Goal: Transaction & Acquisition: Purchase product/service

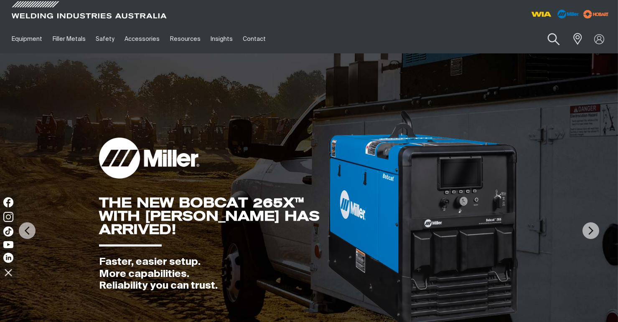
click at [548, 41] on button "Search products" at bounding box center [554, 40] width 34 height 24
click at [479, 41] on input "Search" at bounding box center [503, 39] width 129 height 19
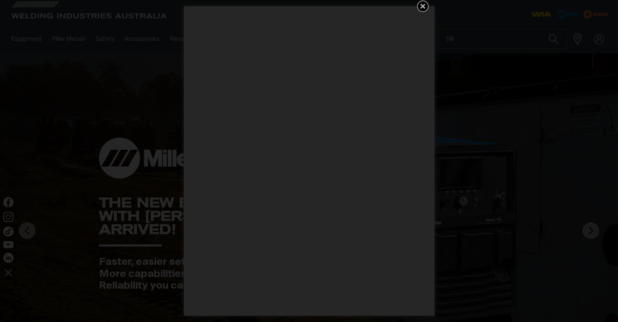
click at [422, 8] on icon "Get 5 WIA Welding Guides Free!" at bounding box center [423, 6] width 10 height 10
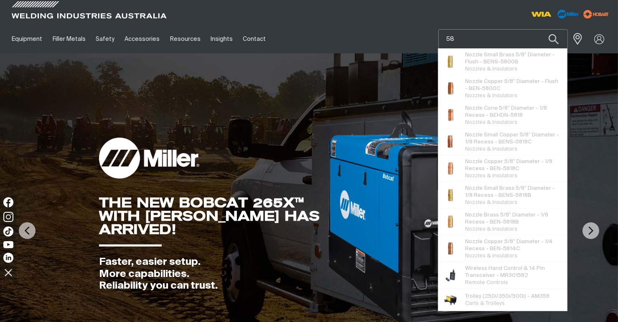
click at [468, 35] on input "58" at bounding box center [503, 39] width 129 height 19
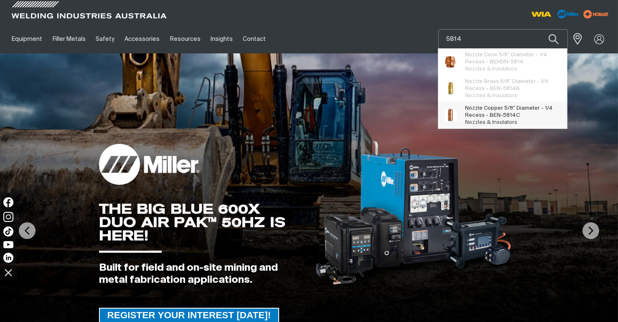
type input "5814"
click at [504, 113] on span "5814" at bounding box center [509, 115] width 13 height 5
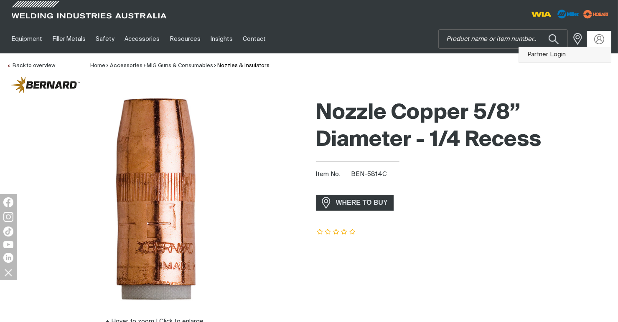
click at [559, 54] on link "Partner Login" at bounding box center [565, 54] width 92 height 15
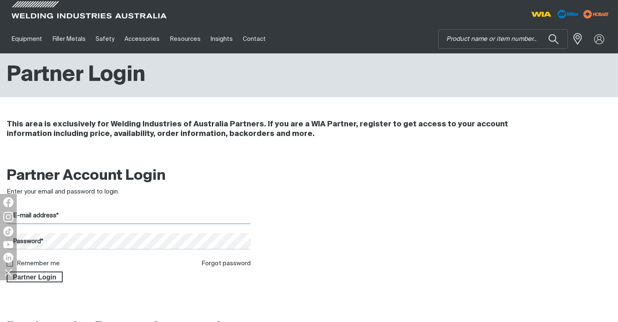
type input "[EMAIL_ADDRESS][DOMAIN_NAME]"
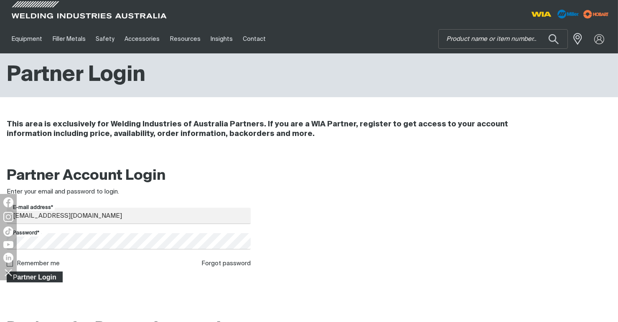
click at [43, 279] on span "Partner Login" at bounding box center [35, 277] width 54 height 11
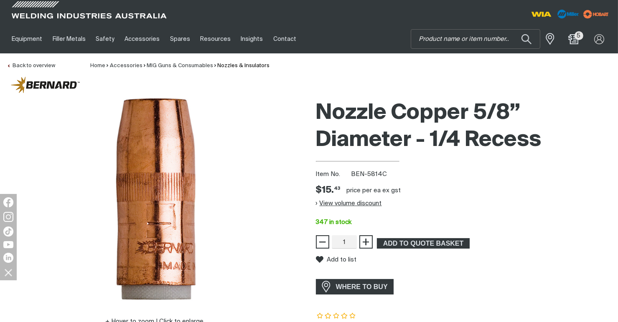
click at [329, 203] on button "View volume discount" at bounding box center [349, 203] width 66 height 13
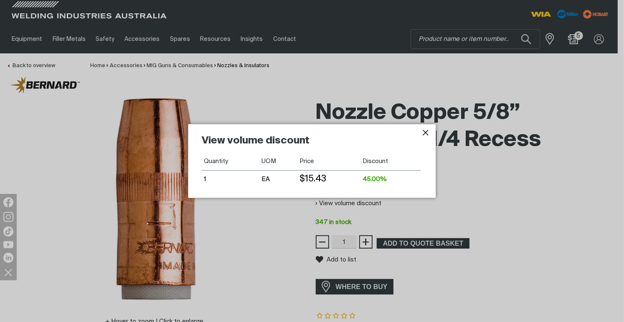
click at [423, 133] on icon "Close pop-up overlay" at bounding box center [426, 133] width 10 height 10
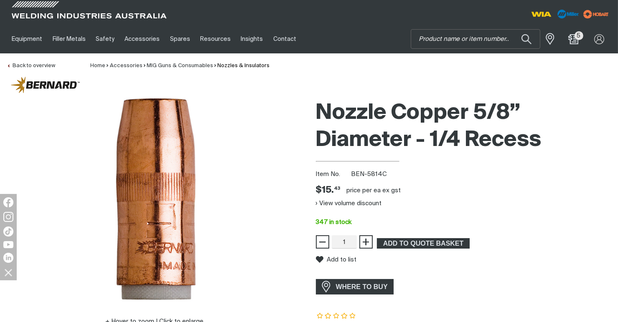
click at [439, 202] on div "View volume discount" at bounding box center [464, 203] width 296 height 13
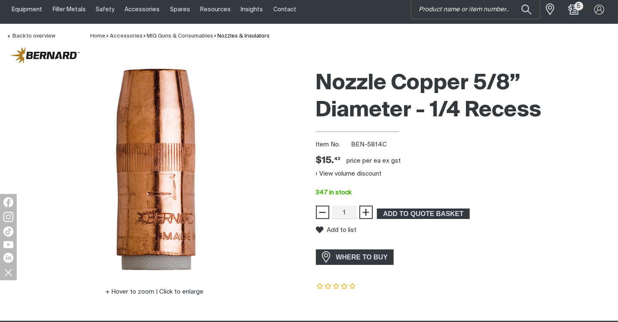
scroll to position [42, 0]
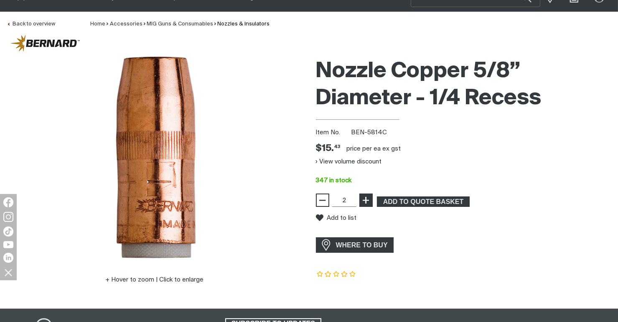
click at [369, 198] on span "+" at bounding box center [366, 200] width 8 height 14
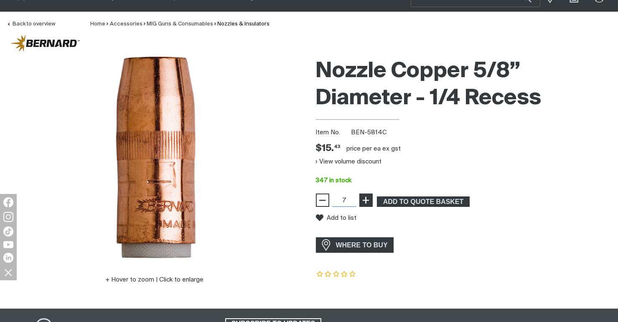
click at [369, 198] on span "+" at bounding box center [366, 200] width 8 height 14
type input "10"
click at [369, 198] on span "+" at bounding box center [366, 200] width 8 height 14
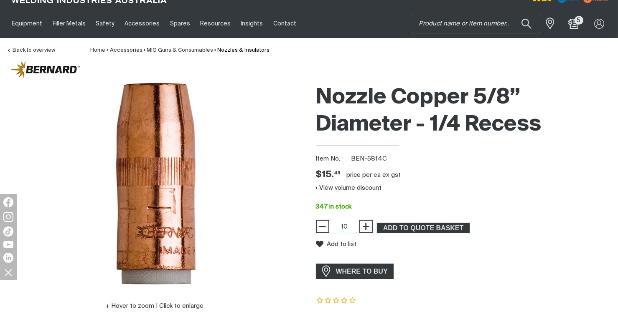
scroll to position [0, 0]
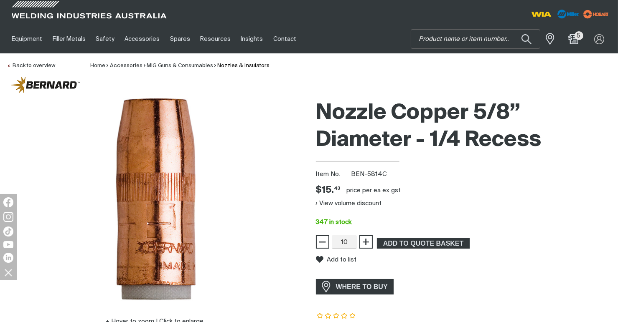
drag, startPoint x: 477, startPoint y: 280, endPoint x: 458, endPoint y: 279, distance: 19.7
click at [477, 281] on div "WHERE TO BUY" at bounding box center [464, 286] width 296 height 15
click at [402, 243] on span "ADD TO QUOTE BASKET" at bounding box center [423, 243] width 91 height 11
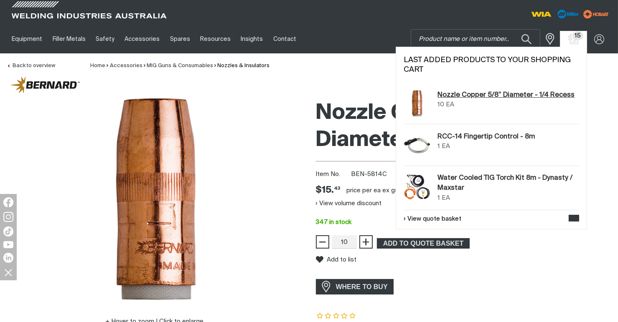
click at [481, 96] on link "Nozzle Copper 5/8” Diameter - 1/4 Recess" at bounding box center [505, 95] width 137 height 10
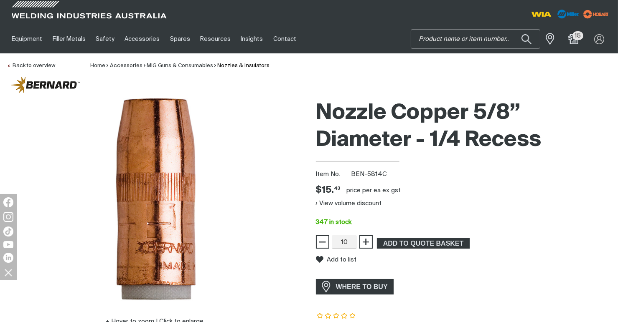
click at [451, 38] on input "Search" at bounding box center [475, 39] width 129 height 19
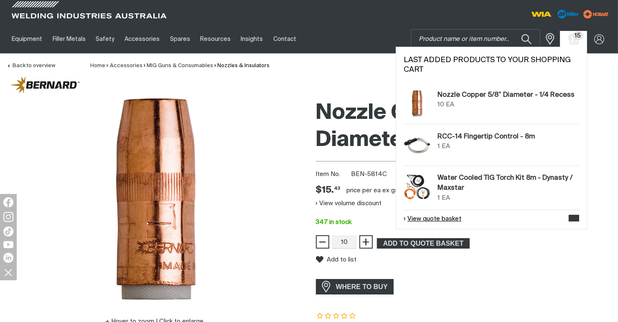
click at [446, 220] on link "View quote basket" at bounding box center [432, 220] width 58 height 10
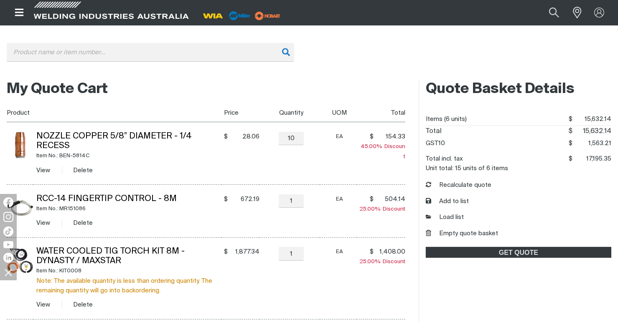
scroll to position [125, 0]
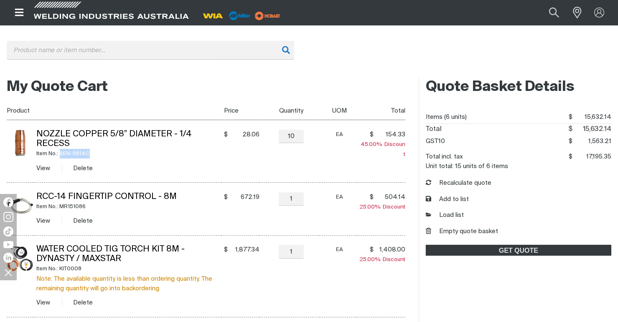
drag, startPoint x: 91, startPoint y: 155, endPoint x: 61, endPoint y: 156, distance: 29.7
click at [61, 156] on div "Item No.: BEN-5814C" at bounding box center [129, 154] width 184 height 10
copy div "BEN-5814C"
drag, startPoint x: 286, startPoint y: 139, endPoint x: 305, endPoint y: 137, distance: 19.7
click at [305, 137] on div "10 Quantity" at bounding box center [291, 136] width 30 height 13
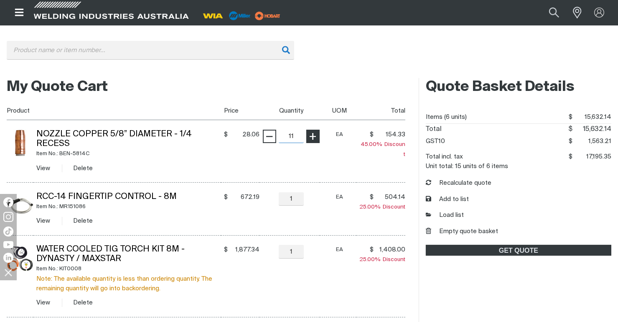
click at [312, 137] on table "Product Price Quantity UOM Total Nozzle Copper 5/8” Diameter - 1/4 Recess Item …" at bounding box center [206, 288] width 398 height 375
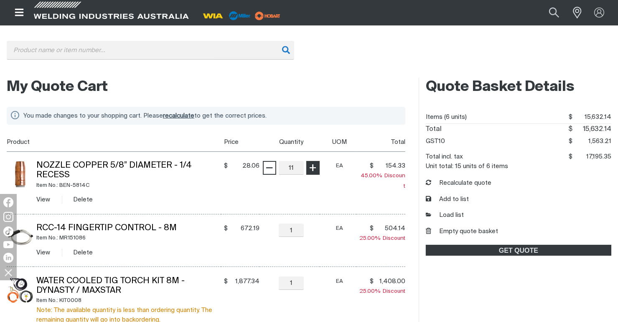
click at [312, 137] on th "Quantity" at bounding box center [289, 142] width 60 height 19
click at [309, 168] on div "− 11 Quantity +" at bounding box center [291, 168] width 57 height 13
click at [311, 172] on div "− 11 Quantity +" at bounding box center [291, 168] width 57 height 13
click at [295, 167] on input "11" at bounding box center [291, 168] width 25 height 13
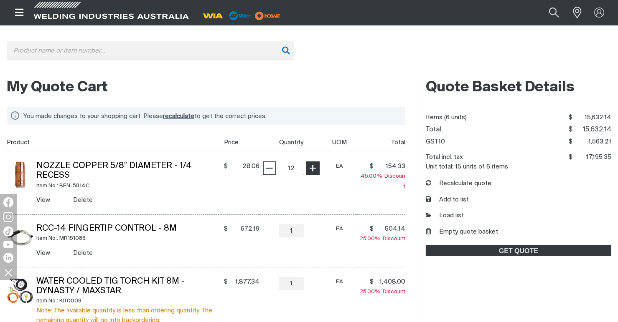
click at [314, 170] on span "+" at bounding box center [313, 168] width 8 height 14
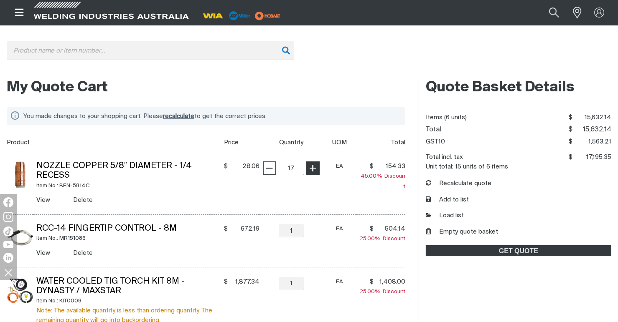
click at [314, 170] on span "+" at bounding box center [313, 168] width 8 height 14
type input "20"
click at [314, 170] on span "+" at bounding box center [313, 168] width 8 height 14
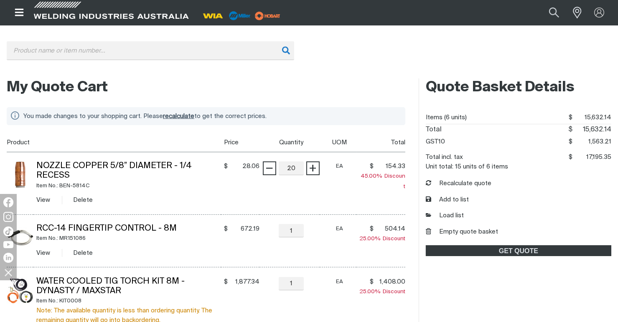
click at [189, 116] on span "recalculate" at bounding box center [178, 116] width 31 height 6
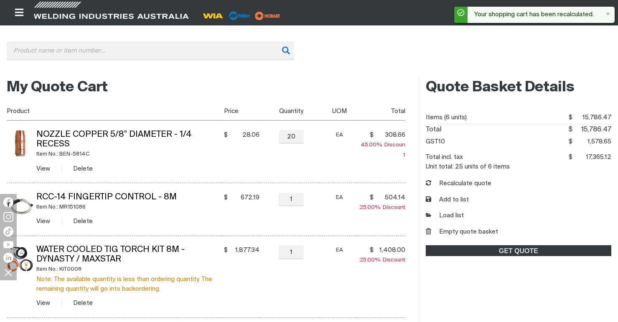
click at [303, 162] on td "− 20 Quantity +" at bounding box center [289, 152] width 60 height 63
click at [300, 156] on td "− 20 Quantity +" at bounding box center [289, 152] width 60 height 63
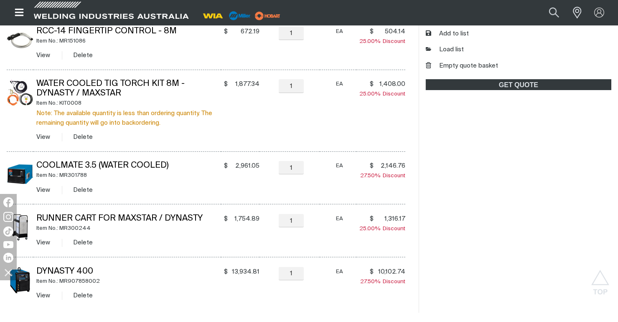
scroll to position [292, 0]
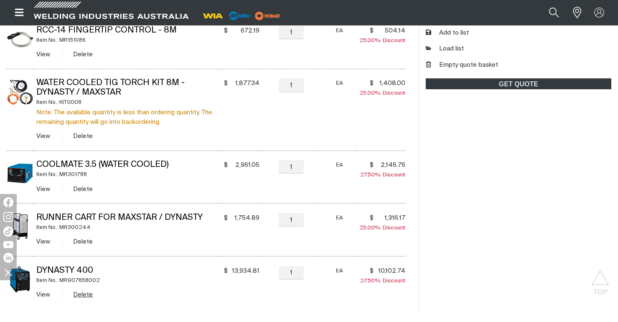
click at [85, 296] on button "Delete" at bounding box center [84, 295] width 20 height 10
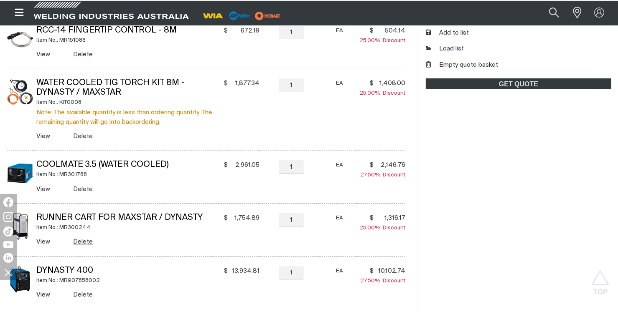
click at [85, 243] on button "Delete" at bounding box center [84, 242] width 20 height 10
click at [79, 192] on button "Delete" at bounding box center [84, 190] width 20 height 10
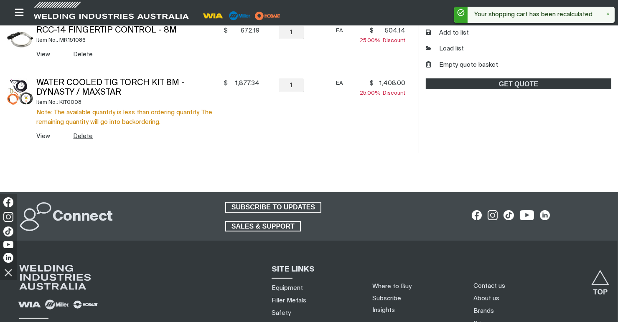
click at [84, 138] on button "Delete" at bounding box center [84, 137] width 20 height 10
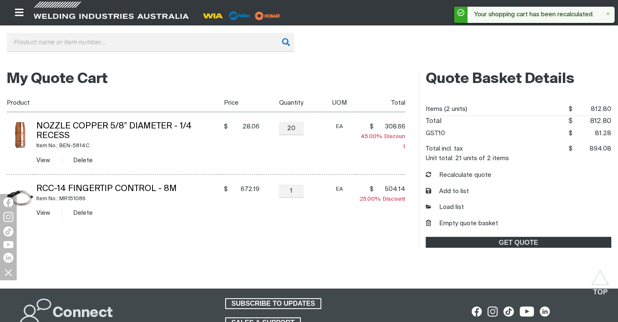
scroll to position [125, 0]
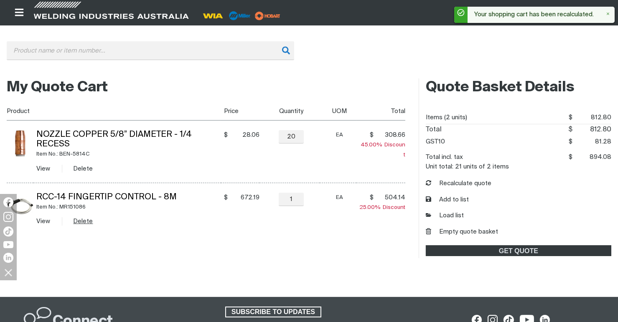
click at [82, 223] on button "Delete" at bounding box center [84, 222] width 20 height 10
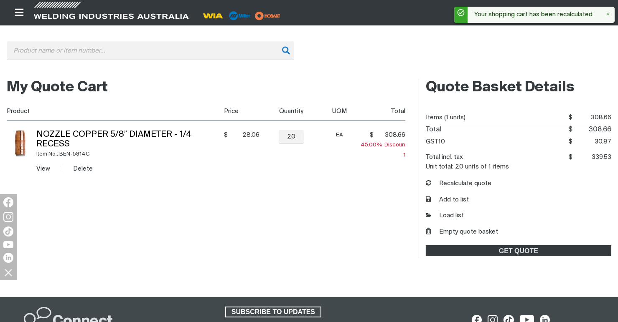
click at [278, 207] on div "My Quote Cart You made changes to your shopping cart. Please recalculate to get…" at bounding box center [206, 169] width 398 height 180
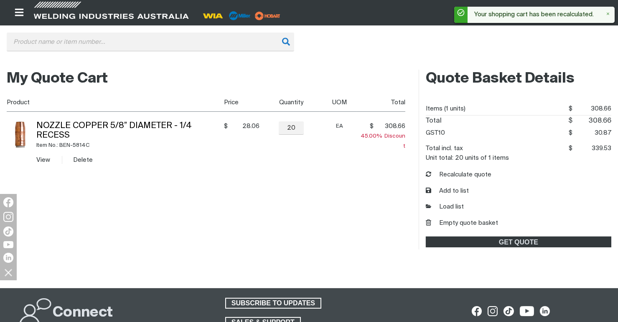
scroll to position [83, 0]
